Goal: Information Seeking & Learning: Learn about a topic

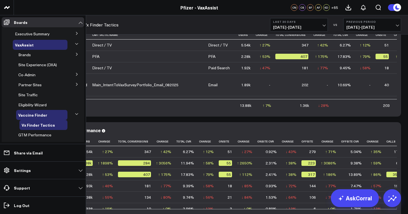
click at [75, 33] on icon at bounding box center [76, 33] width 3 height 3
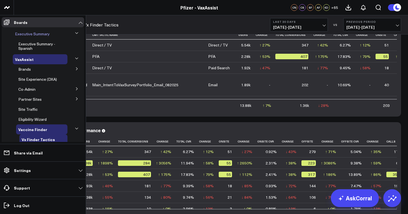
click at [40, 33] on span "Executive Summary" at bounding box center [32, 33] width 35 height 5
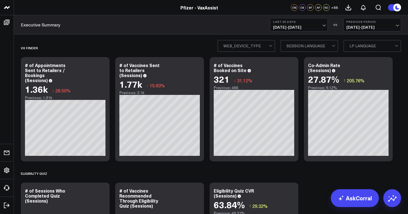
click at [319, 29] on span "07/18/25 - 08/16/25" at bounding box center [299, 27] width 52 height 4
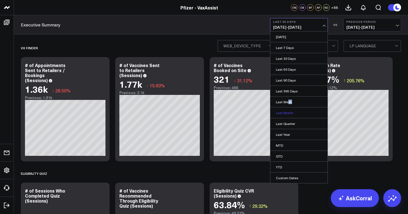
drag, startPoint x: 289, startPoint y: 104, endPoint x: 290, endPoint y: 110, distance: 6.5
click at [290, 109] on ul "Yesterday Last 7 Days Last 30 Days Last 60 Days Last 90 Days Last 365 Days Last…" at bounding box center [299, 107] width 58 height 152
click at [290, 110] on link "Last Month" at bounding box center [299, 112] width 57 height 11
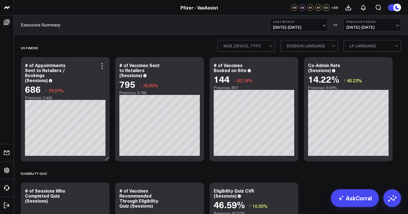
click at [66, 75] on div "# of Appointments Sent to Retailers / Bookings (Sessions)" at bounding box center [45, 72] width 41 height 21
click at [66, 78] on div "# of Appointments Sent to Retailers / Bookings (Sessions)" at bounding box center [45, 72] width 41 height 21
click at [268, 43] on div at bounding box center [246, 45] width 45 height 11
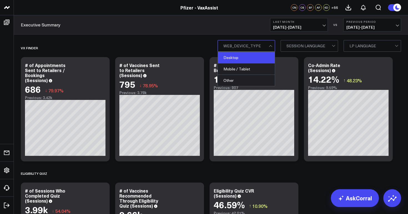
click at [263, 61] on div "Desktop" at bounding box center [246, 57] width 57 height 11
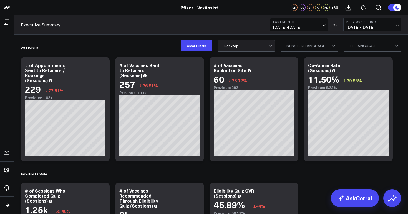
click at [257, 50] on div at bounding box center [246, 45] width 45 height 11
click at [191, 45] on button "Clear Filters" at bounding box center [196, 45] width 31 height 11
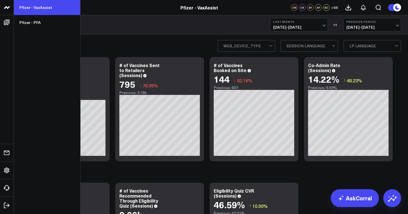
click at [39, 5] on link "Pfizer - VaxAssist" at bounding box center [47, 7] width 66 height 15
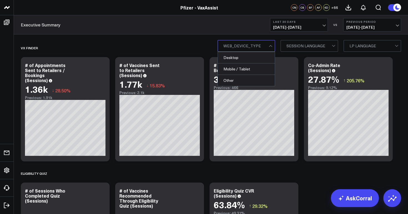
click at [269, 49] on span at bounding box center [269, 45] width 0 height 11
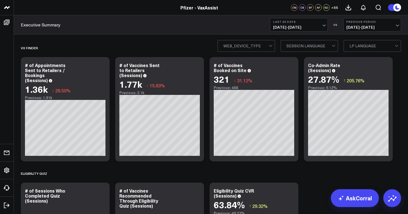
click at [266, 48] on div at bounding box center [246, 45] width 45 height 11
click at [310, 45] on div at bounding box center [309, 45] width 45 height 11
click at [251, 46] on div at bounding box center [246, 45] width 45 height 11
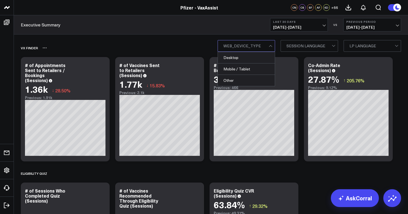
click at [208, 46] on div "Vx Finder" at bounding box center [179, 47] width 317 height 13
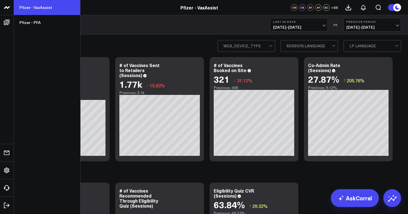
click at [40, 6] on link "Pfizer - VaxAssist" at bounding box center [47, 7] width 66 height 15
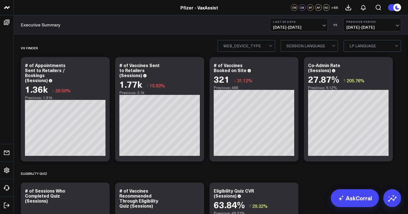
click at [303, 29] on span "[DATE] - [DATE]" at bounding box center [299, 27] width 52 height 4
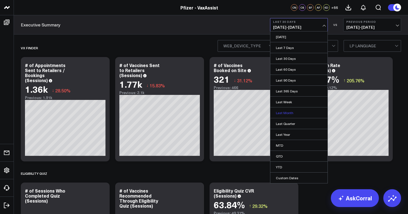
click at [293, 113] on link "Last Month" at bounding box center [299, 112] width 57 height 11
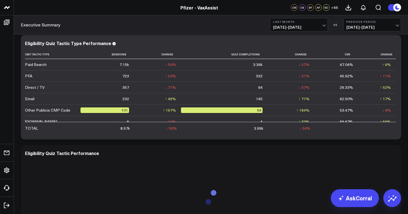
scroll to position [1143, 0]
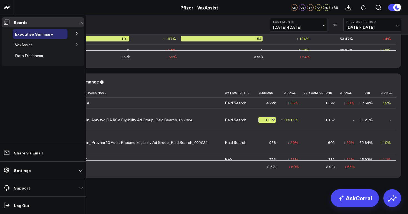
click at [77, 34] on icon at bounding box center [76, 33] width 3 height 3
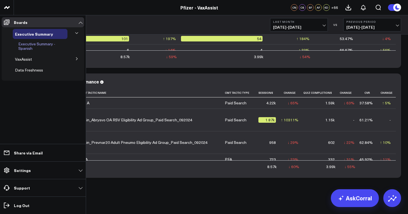
click at [53, 44] on span "Executive Summary - Spanish" at bounding box center [36, 46] width 37 height 10
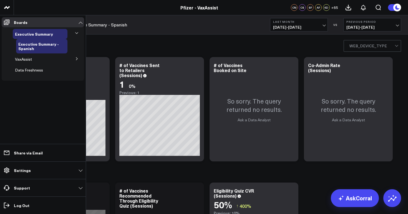
click at [78, 59] on icon at bounding box center [76, 58] width 3 height 3
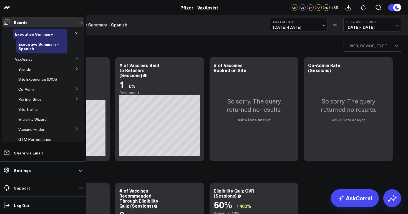
click at [75, 68] on icon at bounding box center [76, 68] width 3 height 3
click at [35, 79] on span "COMIRNATY" at bounding box center [34, 78] width 24 height 5
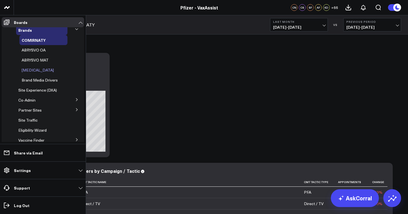
scroll to position [34, 0]
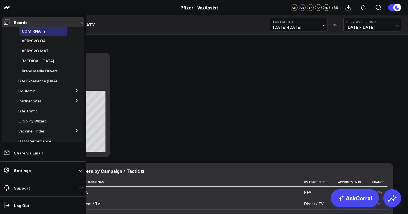
click at [75, 90] on icon at bounding box center [76, 90] width 3 height 3
click at [39, 102] on span "+1 Vax Analytics" at bounding box center [36, 100] width 29 height 5
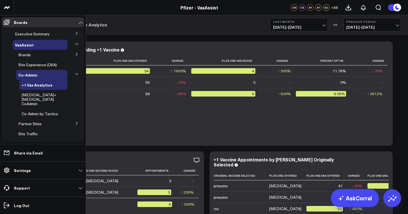
click at [75, 34] on icon at bounding box center [76, 33] width 3 height 3
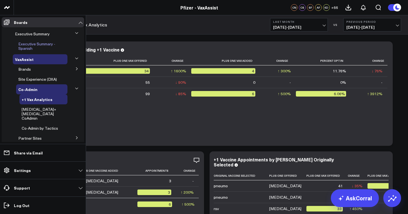
click at [42, 44] on span "Executive Summary - Spanish" at bounding box center [36, 46] width 37 height 10
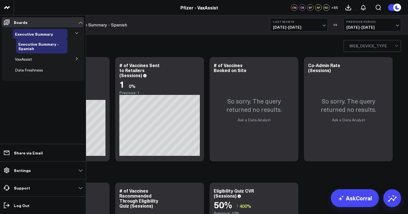
click at [76, 33] on icon at bounding box center [76, 32] width 3 height 3
click at [77, 32] on icon at bounding box center [76, 32] width 3 height 3
click at [34, 35] on span "Executive Summary" at bounding box center [34, 34] width 38 height 6
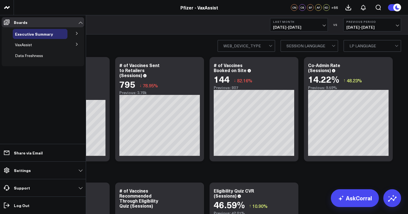
click at [78, 34] on icon at bounding box center [76, 33] width 3 height 3
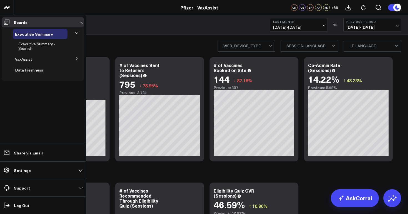
click at [78, 60] on icon at bounding box center [76, 58] width 3 height 3
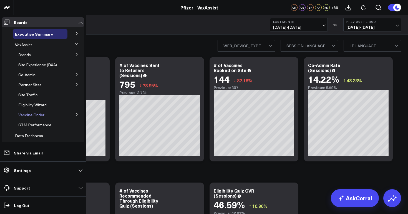
scroll to position [0, 0]
click at [75, 83] on icon at bounding box center [76, 83] width 3 height 3
click at [75, 74] on icon at bounding box center [76, 73] width 3 height 3
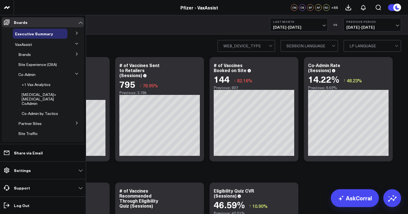
click at [75, 52] on icon at bounding box center [76, 53] width 3 height 3
click at [75, 53] on icon at bounding box center [76, 53] width 3 height 3
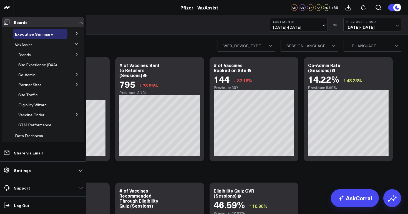
click at [75, 43] on icon at bounding box center [76, 43] width 3 height 3
